Goal: Task Accomplishment & Management: Use online tool/utility

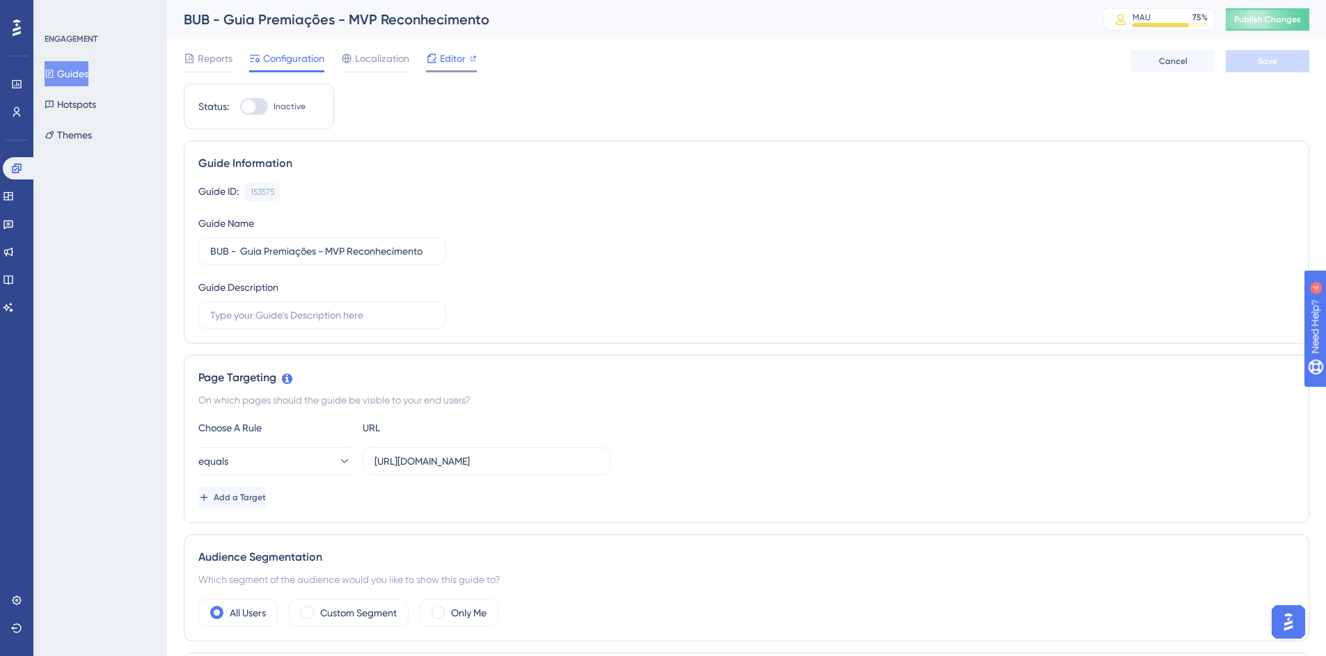
click at [448, 58] on span "Editor" at bounding box center [453, 58] width 26 height 17
